Goal: Transaction & Acquisition: Purchase product/service

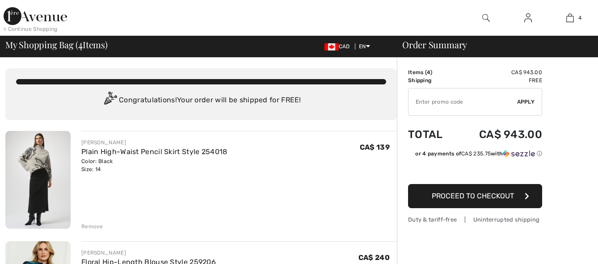
click at [34, 198] on img at bounding box center [37, 180] width 65 height 98
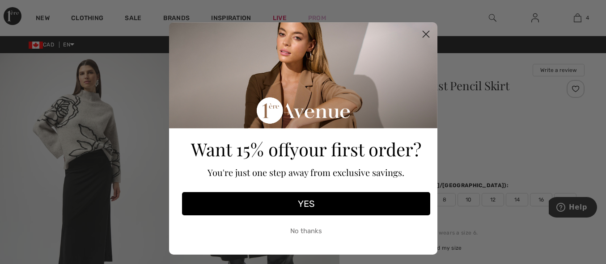
click at [299, 232] on button "No thanks" at bounding box center [306, 231] width 248 height 22
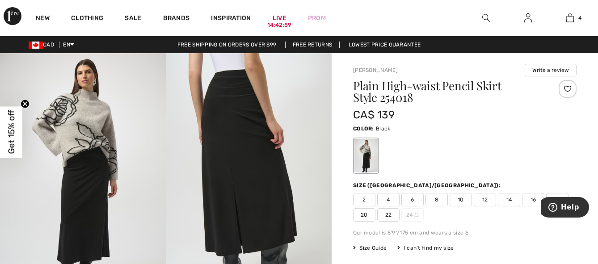
click at [90, 208] on img at bounding box center [83, 177] width 166 height 249
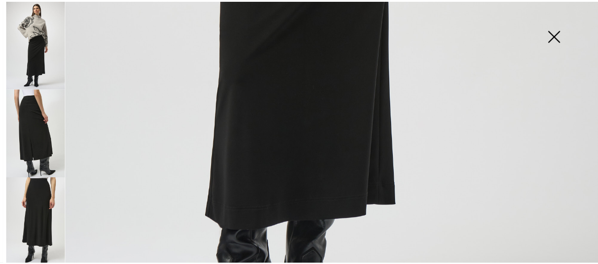
scroll to position [632, 0]
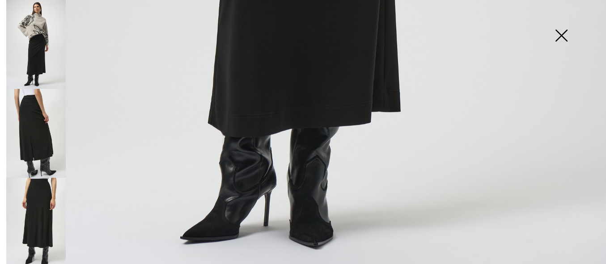
click at [559, 34] on img at bounding box center [561, 36] width 45 height 46
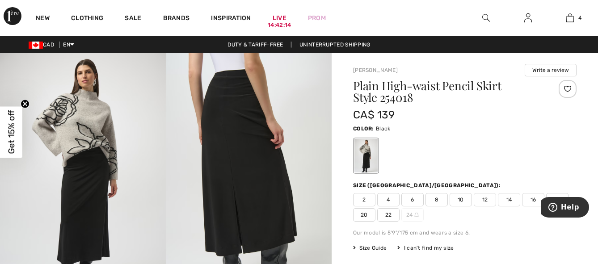
scroll to position [621, 0]
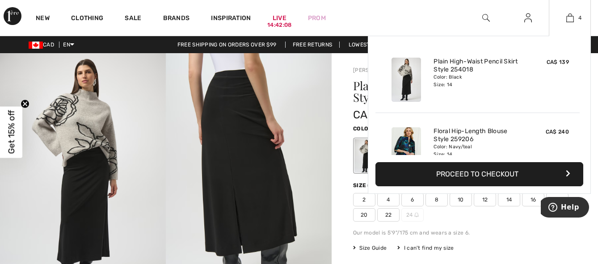
drag, startPoint x: 581, startPoint y: 58, endPoint x: 585, endPoint y: 87, distance: 29.8
click at [585, 87] on div "Added to Bag Joseph Ribkoff Plain High-waist Pencil Skirt Style 254018 CA$ 139 …" at bounding box center [479, 115] width 223 height 158
click at [570, 16] on img at bounding box center [571, 18] width 8 height 11
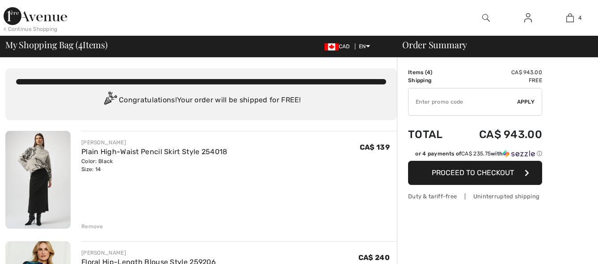
checkbox input "true"
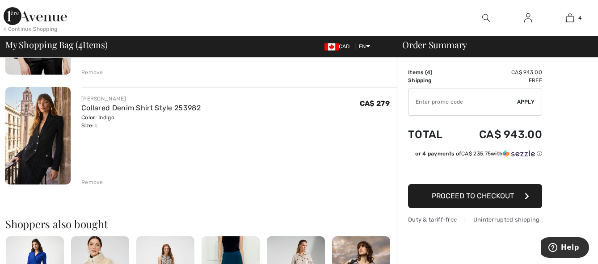
scroll to position [372, 0]
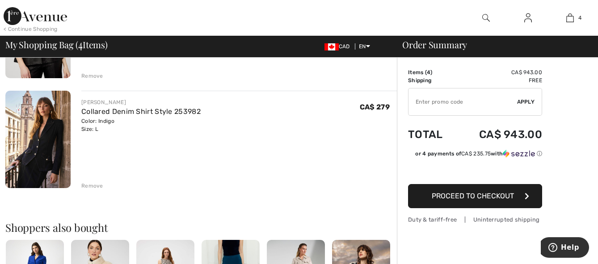
click at [36, 146] on img at bounding box center [37, 140] width 65 height 98
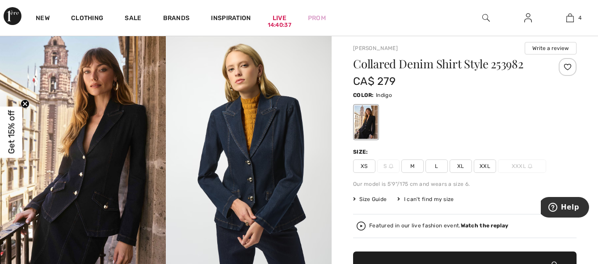
scroll to position [4, 0]
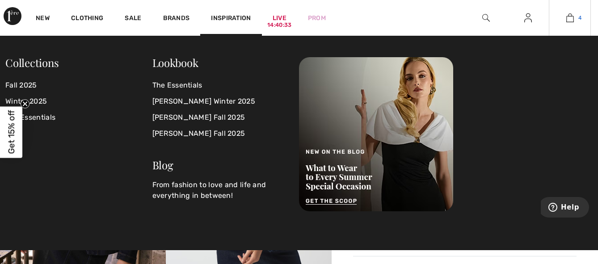
click at [569, 18] on img at bounding box center [571, 18] width 8 height 11
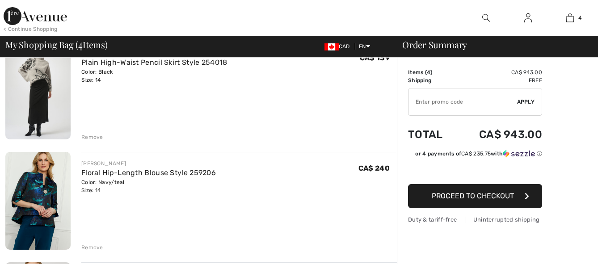
scroll to position [103, 0]
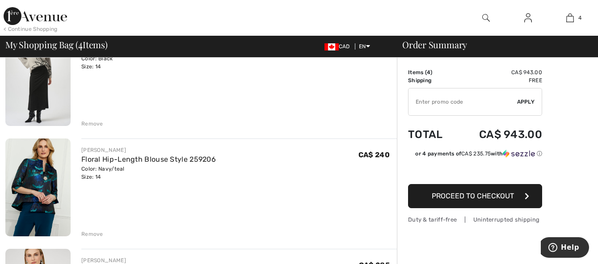
click at [34, 182] on img at bounding box center [37, 188] width 65 height 98
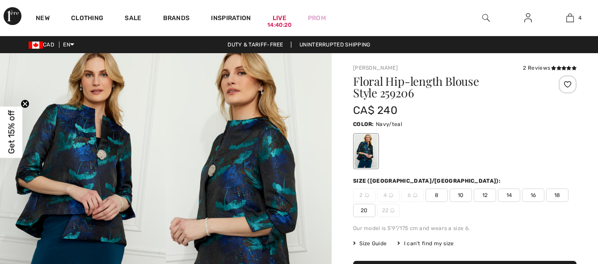
checkbox input "true"
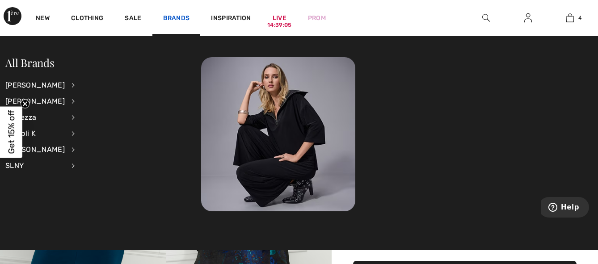
click at [171, 14] on link "Brands" at bounding box center [176, 18] width 27 height 9
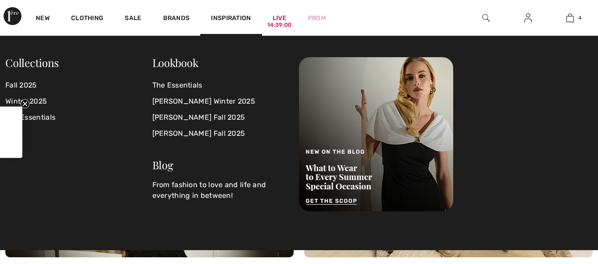
checkbox input "true"
click at [23, 86] on link "Fall 2025" at bounding box center [78, 85] width 147 height 16
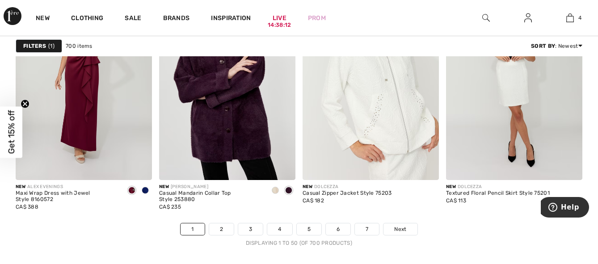
scroll to position [3735, 0]
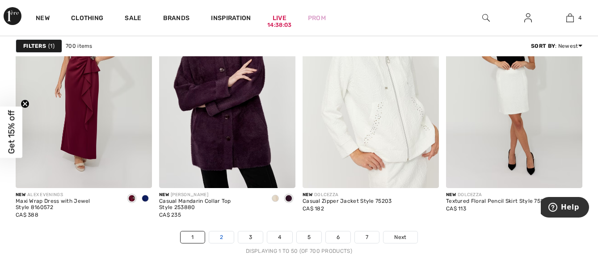
click at [227, 237] on link "2" at bounding box center [221, 238] width 25 height 12
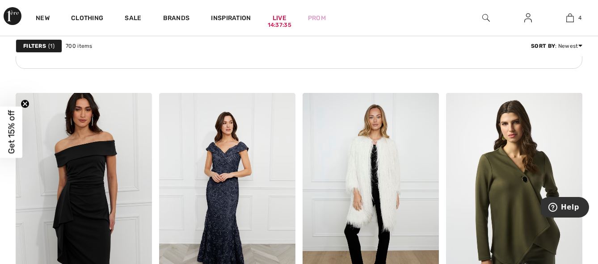
scroll to position [3147, 0]
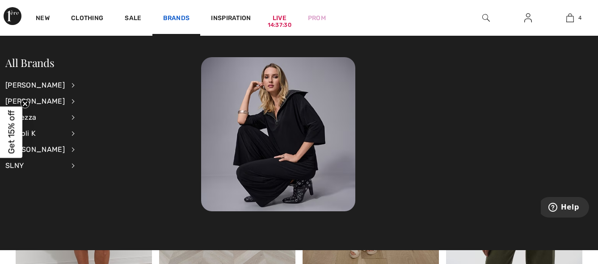
click at [172, 14] on link "Brands" at bounding box center [176, 18] width 27 height 9
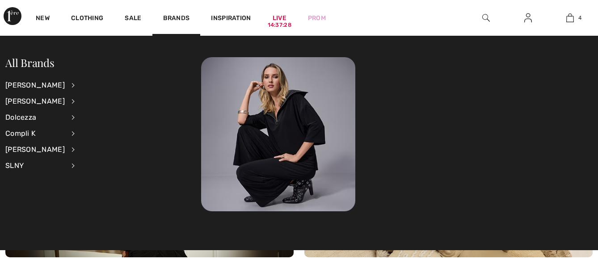
click at [172, 14] on link "Brands" at bounding box center [176, 18] width 27 height 9
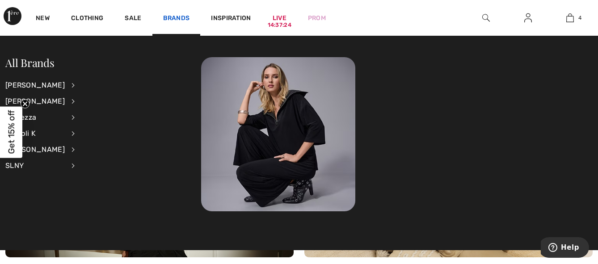
click at [172, 14] on link "Brands" at bounding box center [176, 18] width 27 height 9
checkbox input "true"
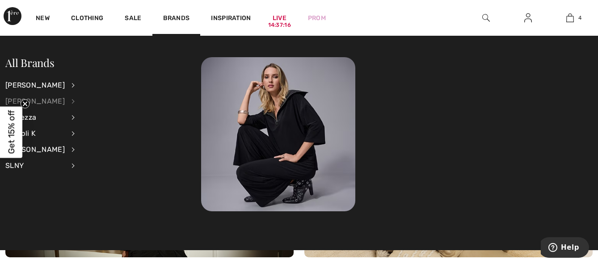
click at [41, 101] on div "[PERSON_NAME]" at bounding box center [34, 101] width 59 height 16
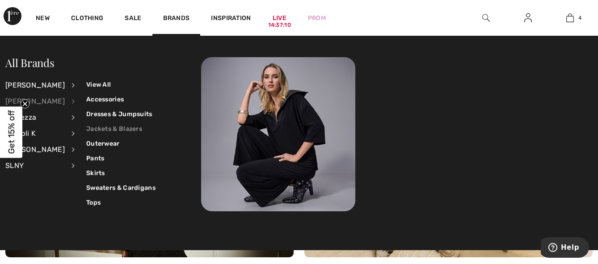
click at [89, 130] on link "Jackets & Blazers" at bounding box center [120, 129] width 69 height 15
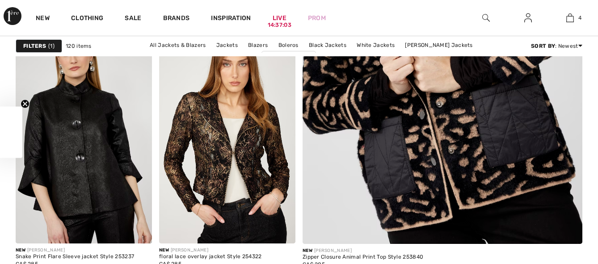
checkbox input "true"
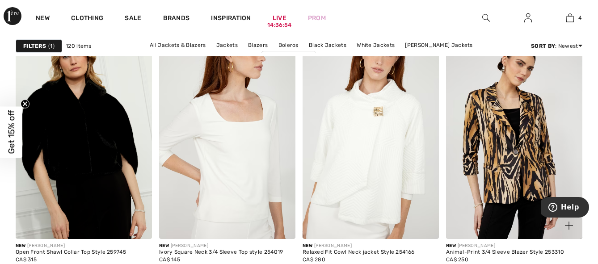
scroll to position [1220, 0]
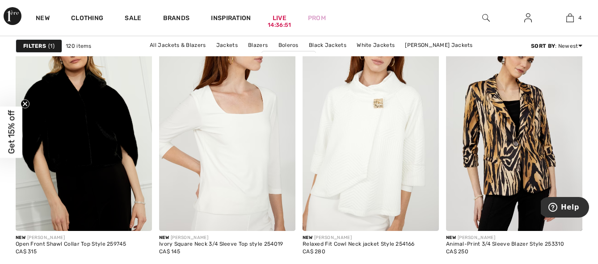
drag, startPoint x: 597, startPoint y: 85, endPoint x: 599, endPoint y: 104, distance: 18.9
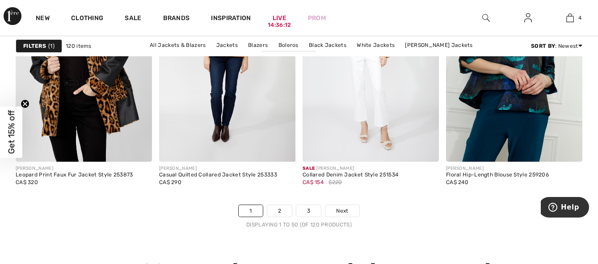
scroll to position [3781, 0]
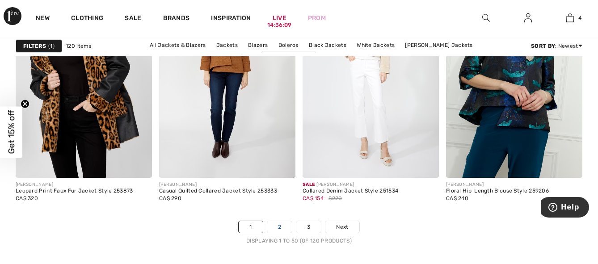
click at [283, 229] on link "2" at bounding box center [279, 227] width 25 height 12
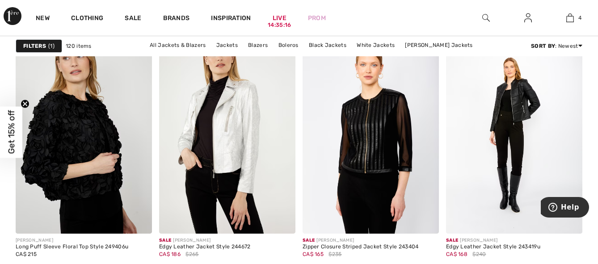
scroll to position [3135, 0]
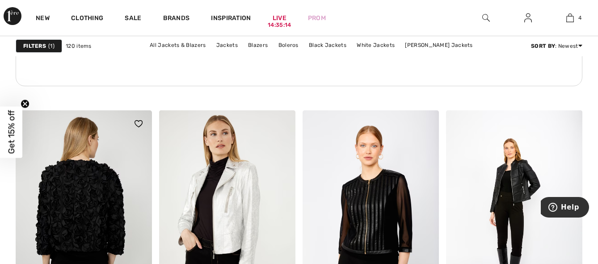
click at [74, 203] on img at bounding box center [84, 212] width 136 height 205
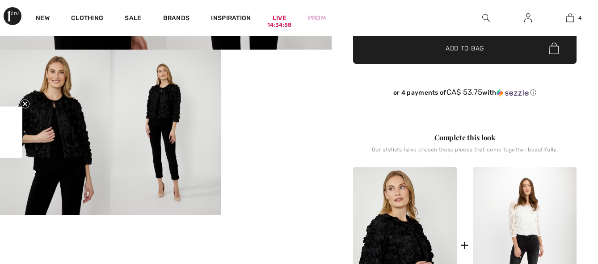
checkbox input "true"
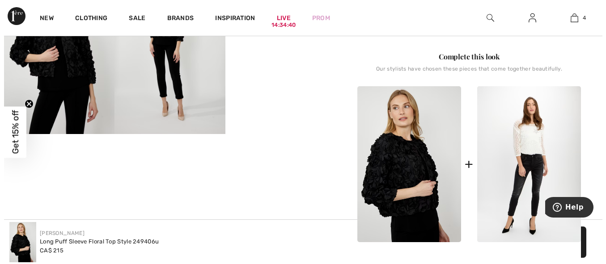
scroll to position [263, 0]
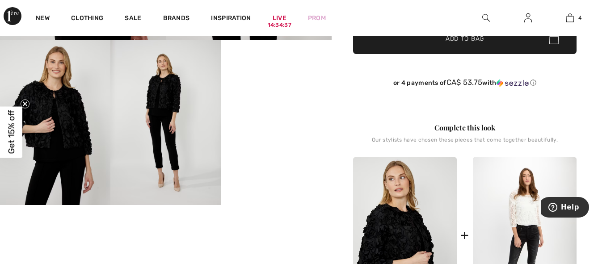
click at [72, 127] on img at bounding box center [55, 123] width 110 height 166
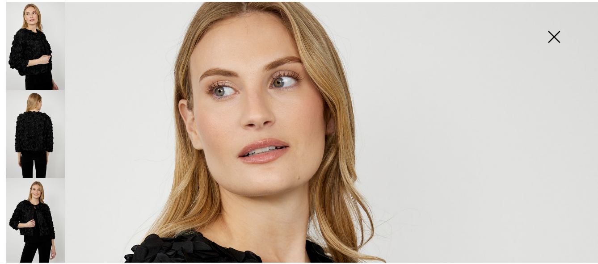
scroll to position [0, 0]
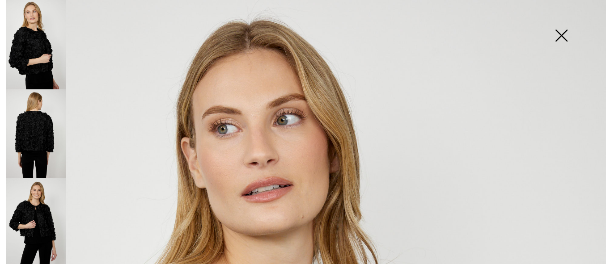
click at [560, 30] on img at bounding box center [561, 36] width 45 height 46
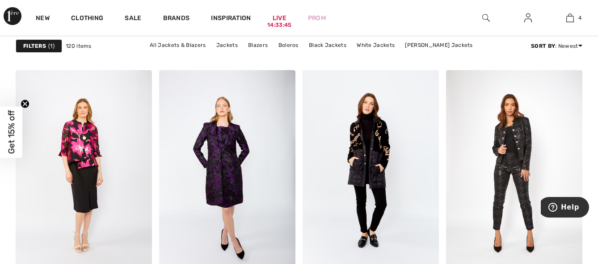
scroll to position [3709, 0]
